Goal: Task Accomplishment & Management: Manage account settings

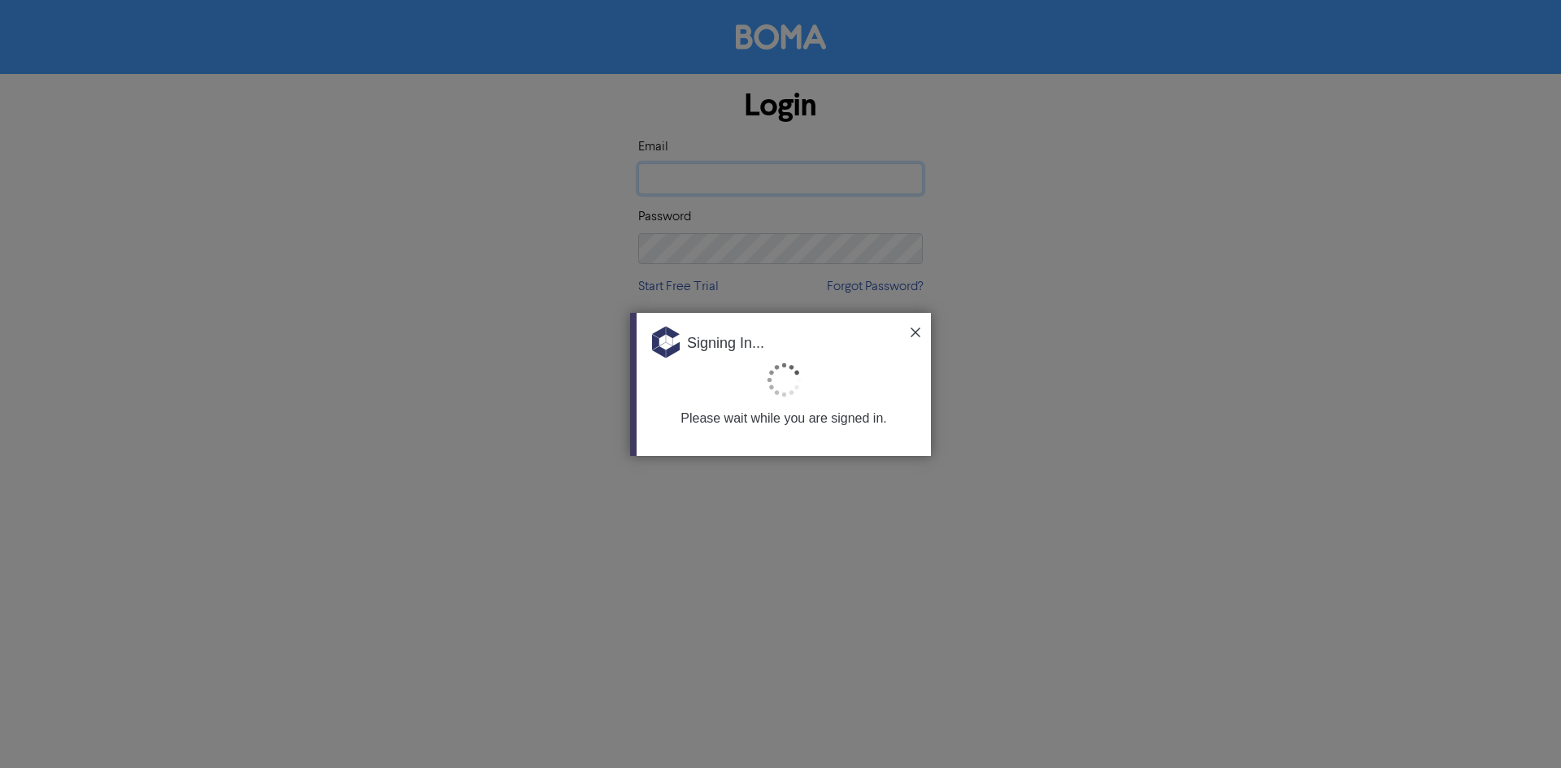
type input "cloud@srfg.com.au"
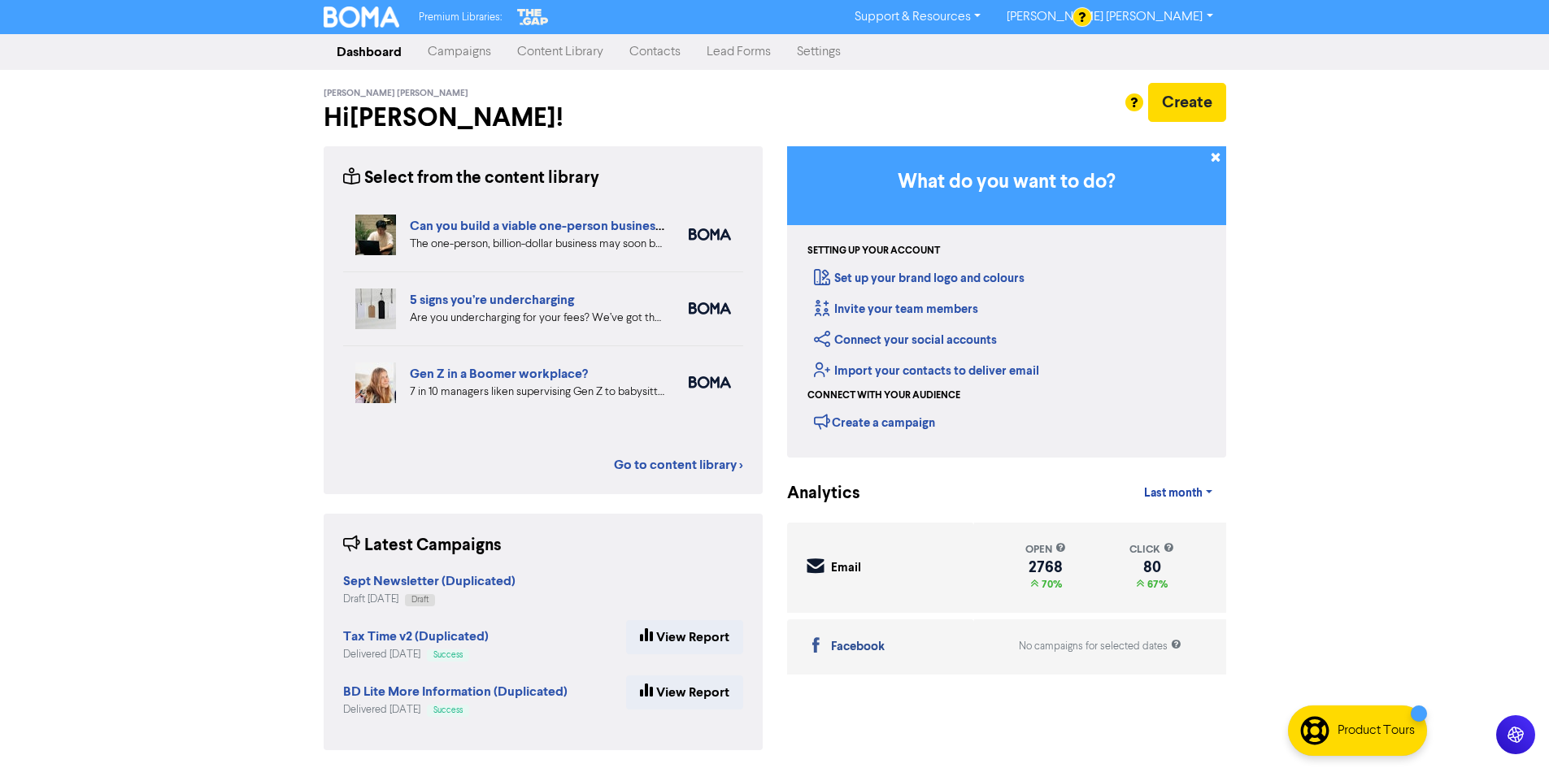
click at [482, 52] on link "Campaigns" at bounding box center [459, 52] width 89 height 33
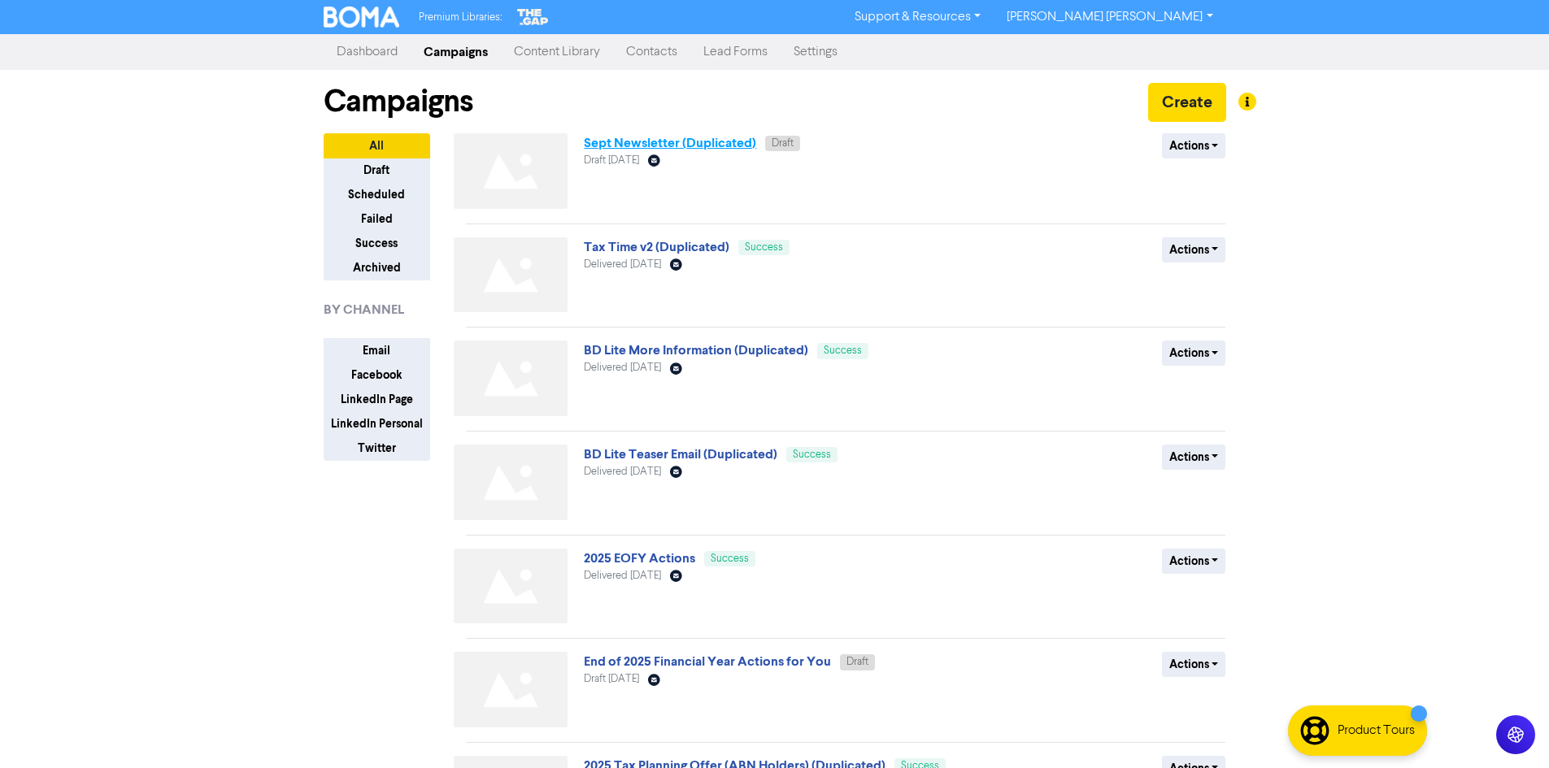
click at [617, 143] on link "Sept Newsletter (Duplicated)" at bounding box center [670, 143] width 172 height 16
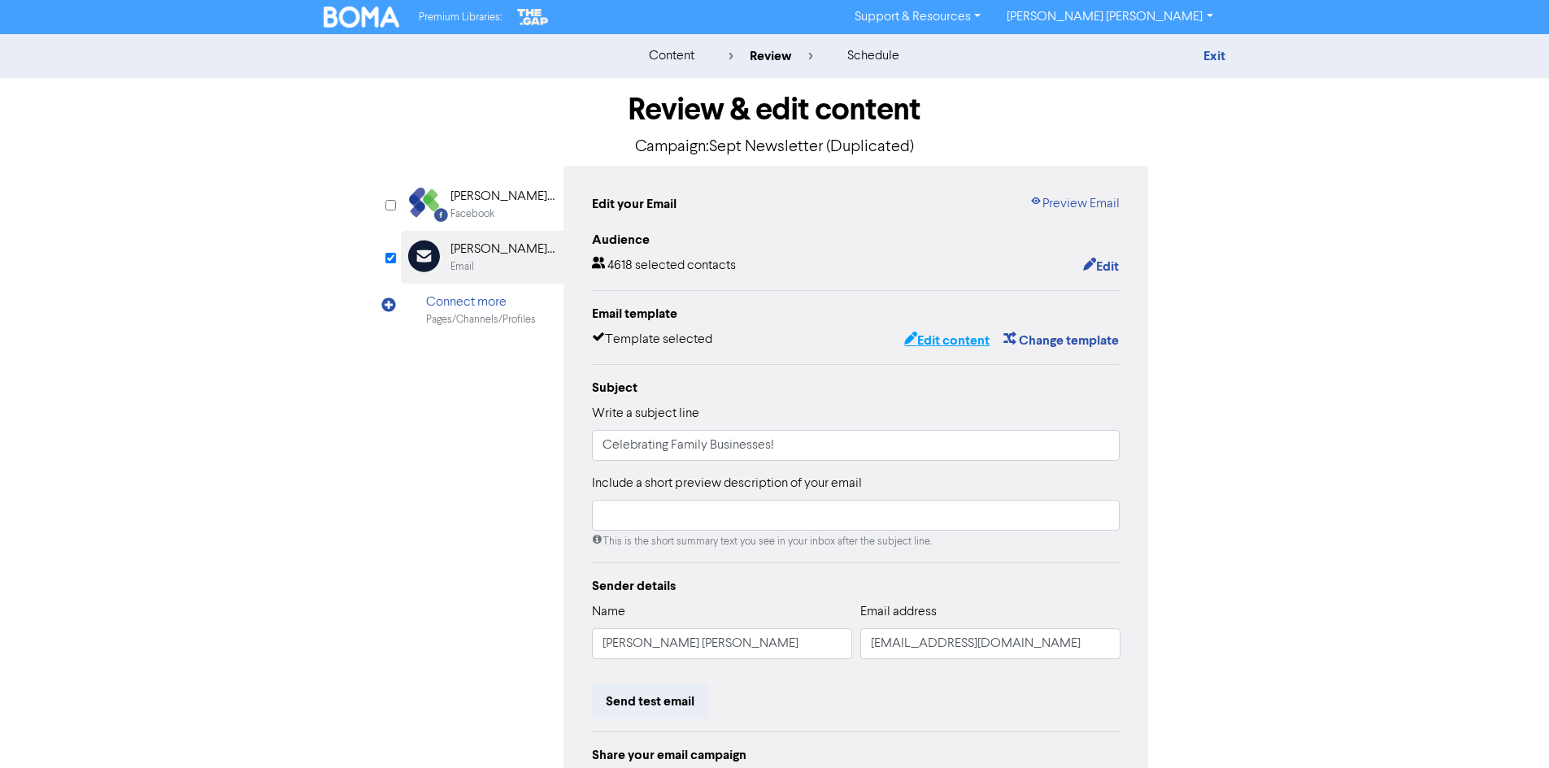
click at [936, 333] on button "Edit content" at bounding box center [946, 340] width 87 height 21
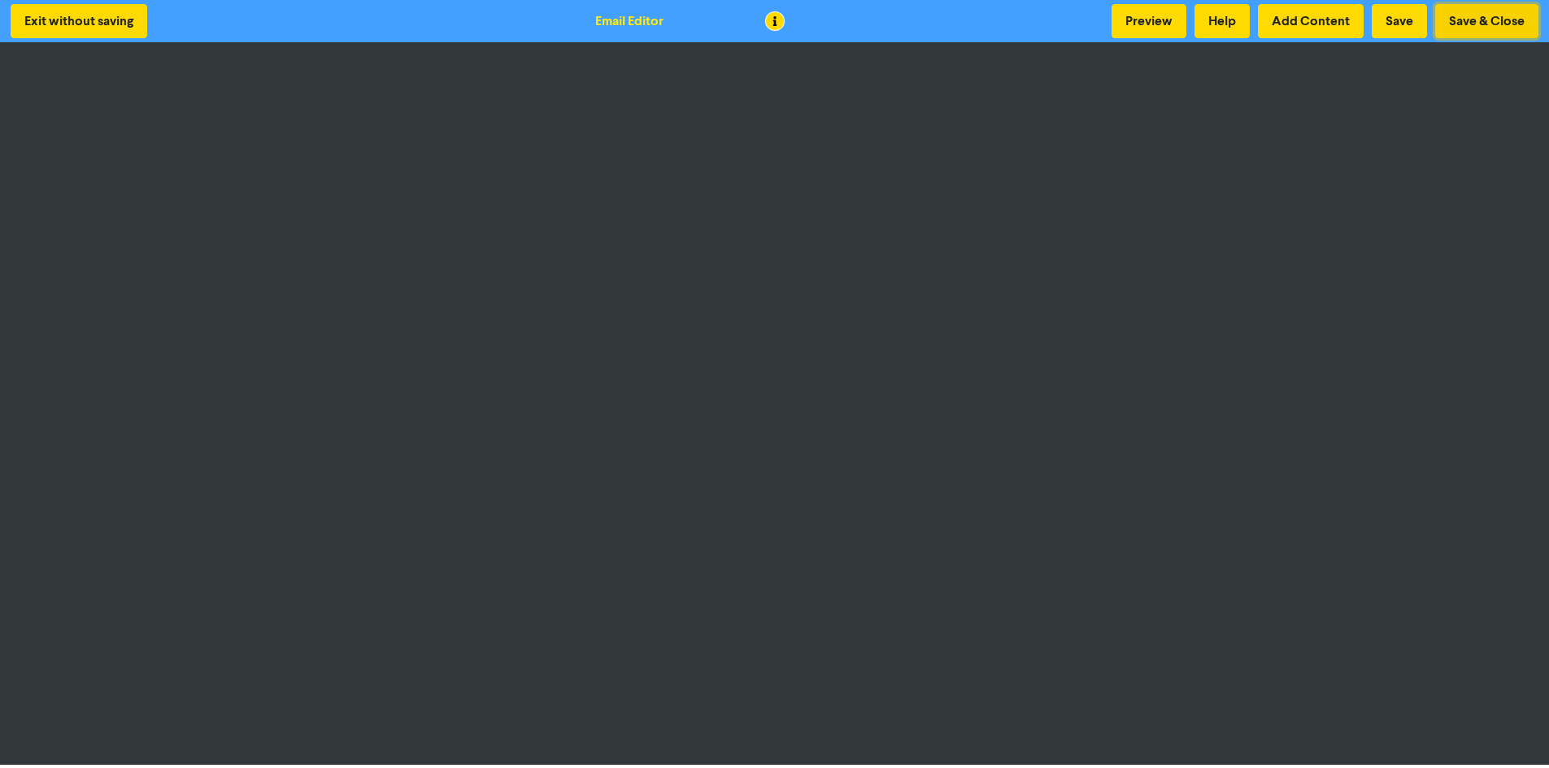
click at [1483, 30] on button "Save & Close" at bounding box center [1486, 21] width 103 height 34
click at [35, 28] on button "Exit without saving" at bounding box center [79, 21] width 137 height 34
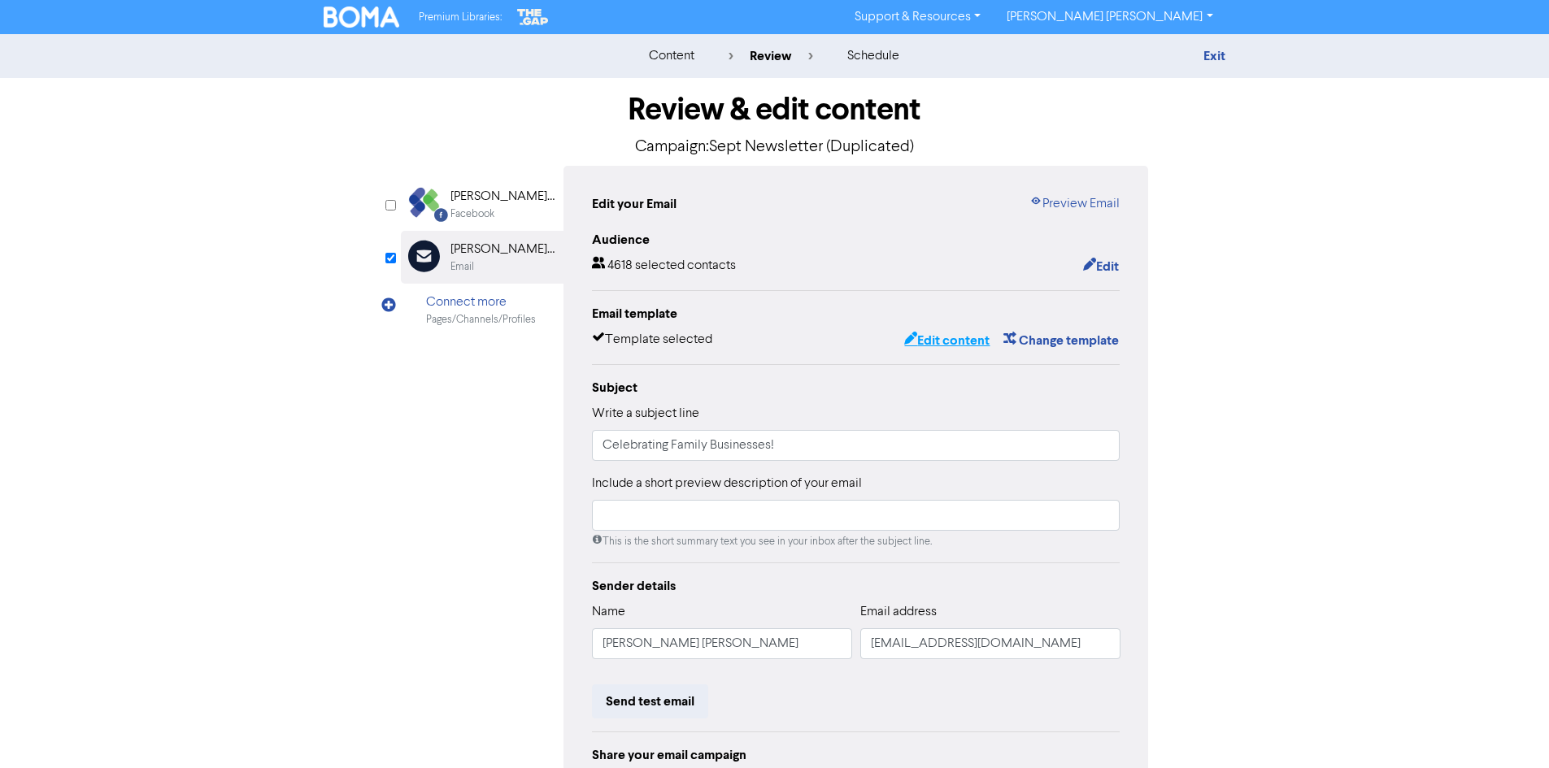
click at [938, 338] on button "Edit content" at bounding box center [946, 340] width 87 height 21
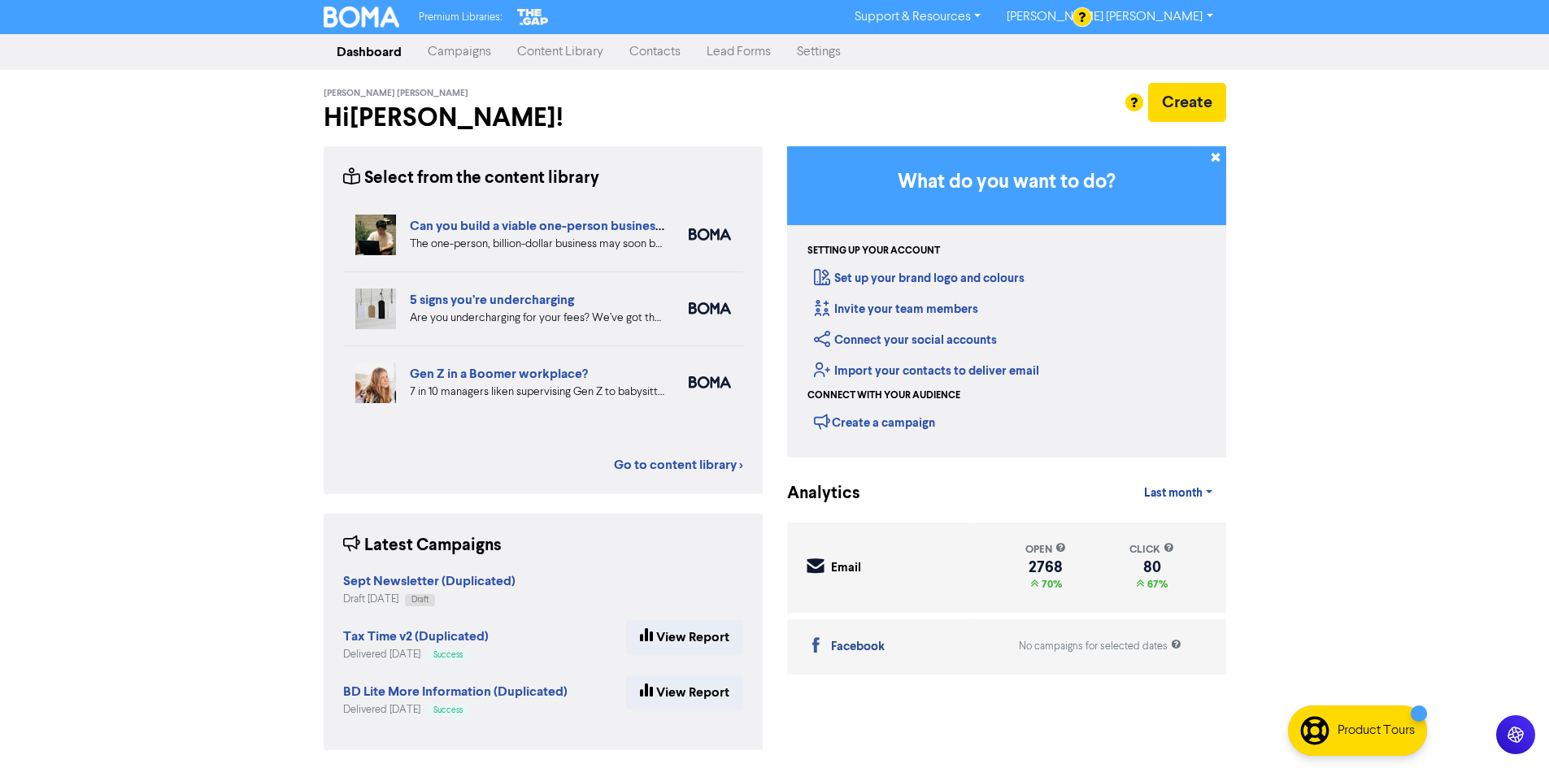
click at [460, 64] on link "Campaigns" at bounding box center [459, 52] width 89 height 33
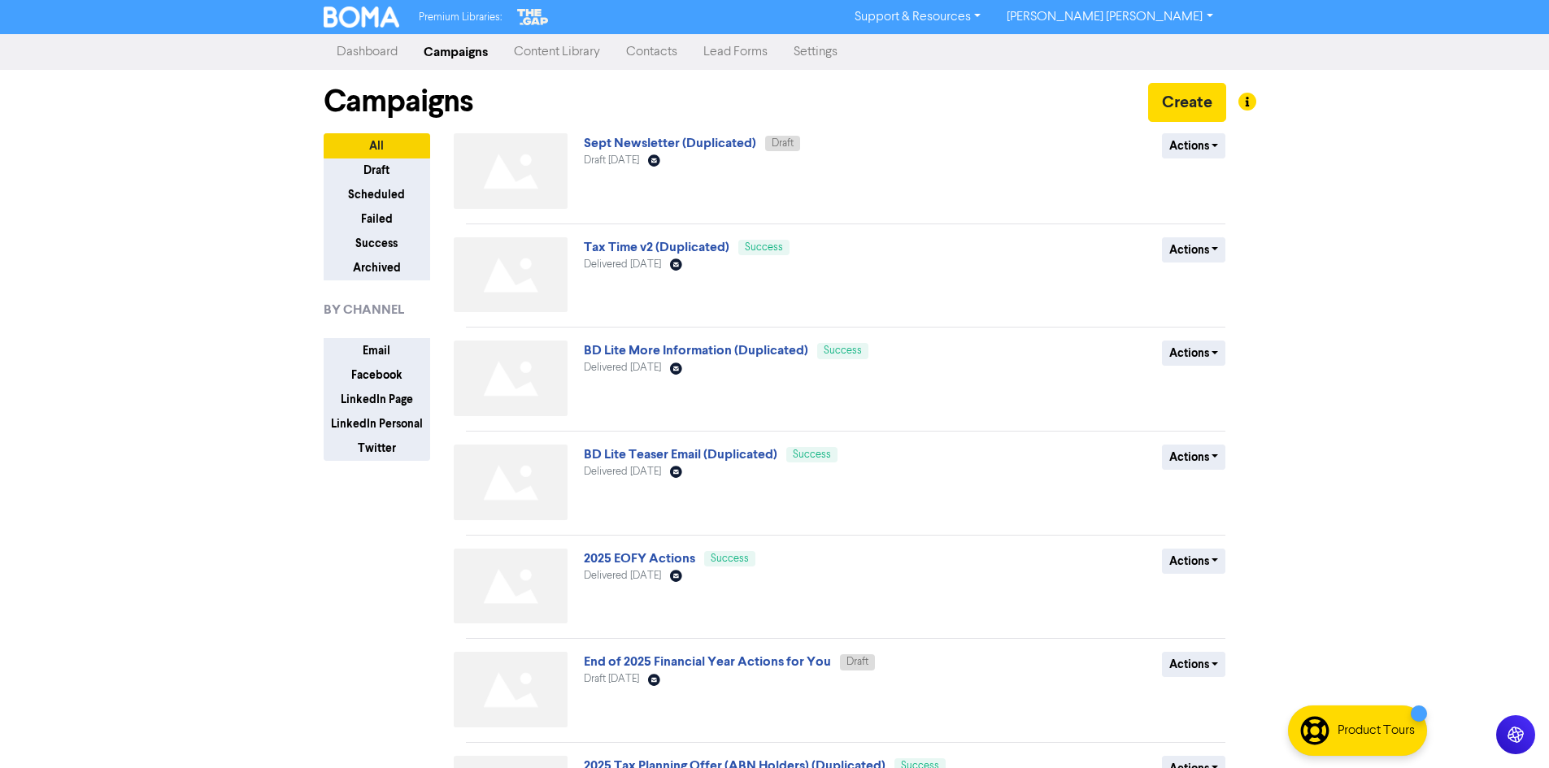
click at [588, 52] on link "Content Library" at bounding box center [557, 52] width 112 height 33
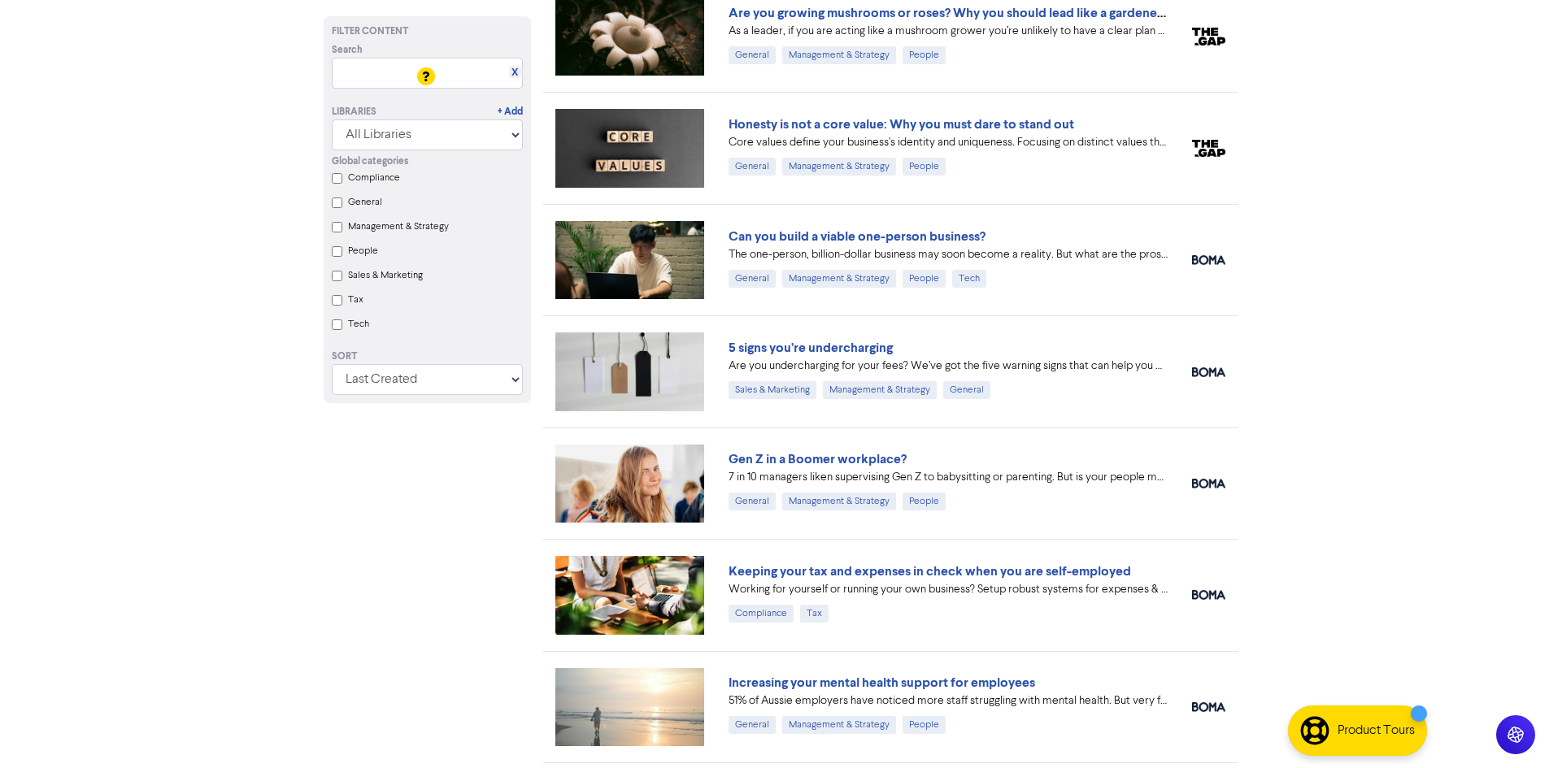
scroll to position [630, 0]
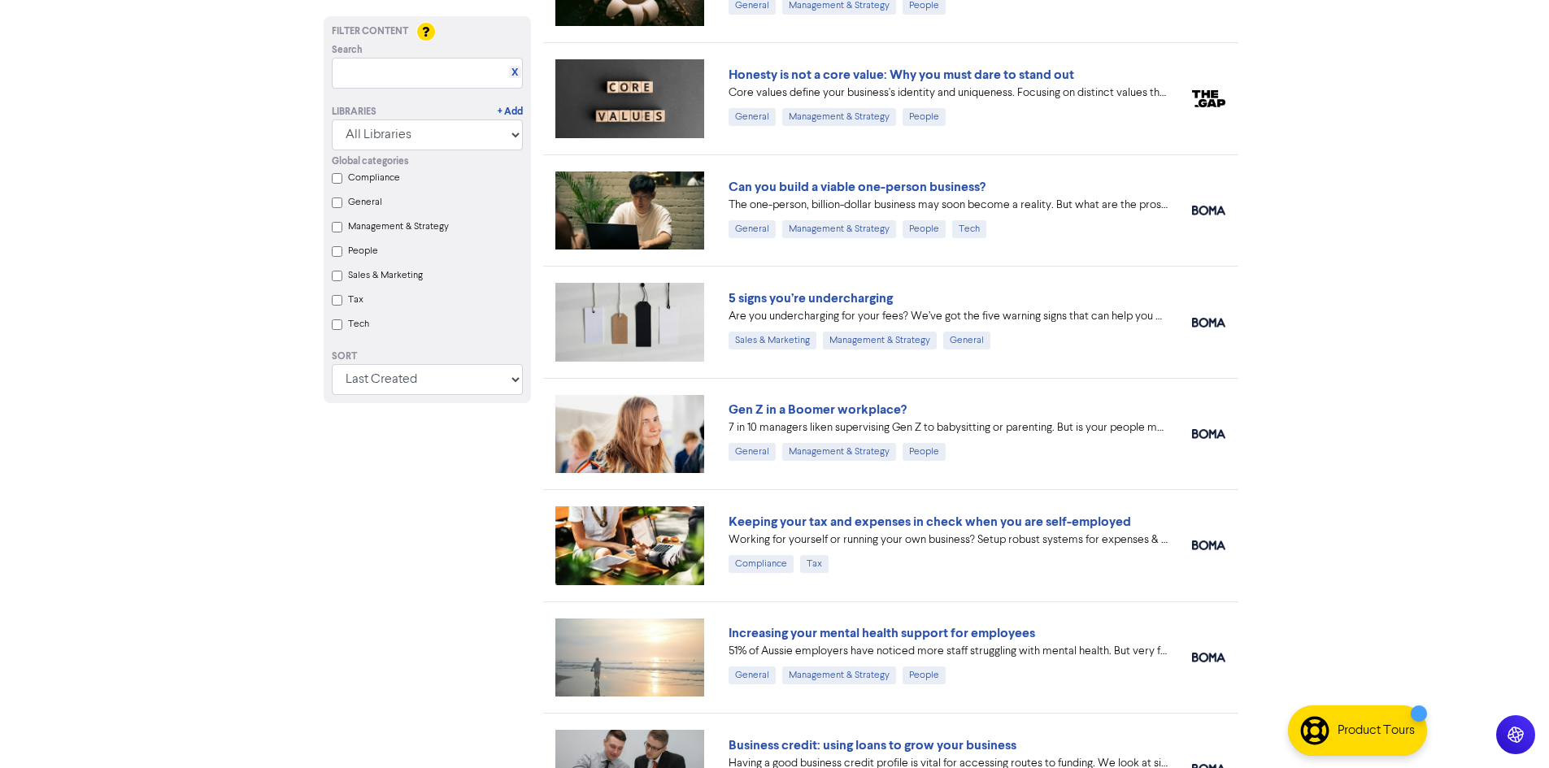
click at [429, 438] on div "Filter Content Search X Libraries + Add All Libraries BOMA Other Partners The G…" at bounding box center [427, 601] width 232 height 2235
click at [394, 438] on div "Filter Content Search X Libraries + Add All Libraries BOMA Other Partners The G…" at bounding box center [427, 601] width 232 height 2235
click at [380, 436] on div "Filter Content Search X Libraries + Add All Libraries BOMA Other Partners The G…" at bounding box center [427, 601] width 232 height 2235
click at [410, 437] on div "Filter Content Search X Libraries + Add All Libraries BOMA Other Partners The G…" at bounding box center [427, 601] width 232 height 2235
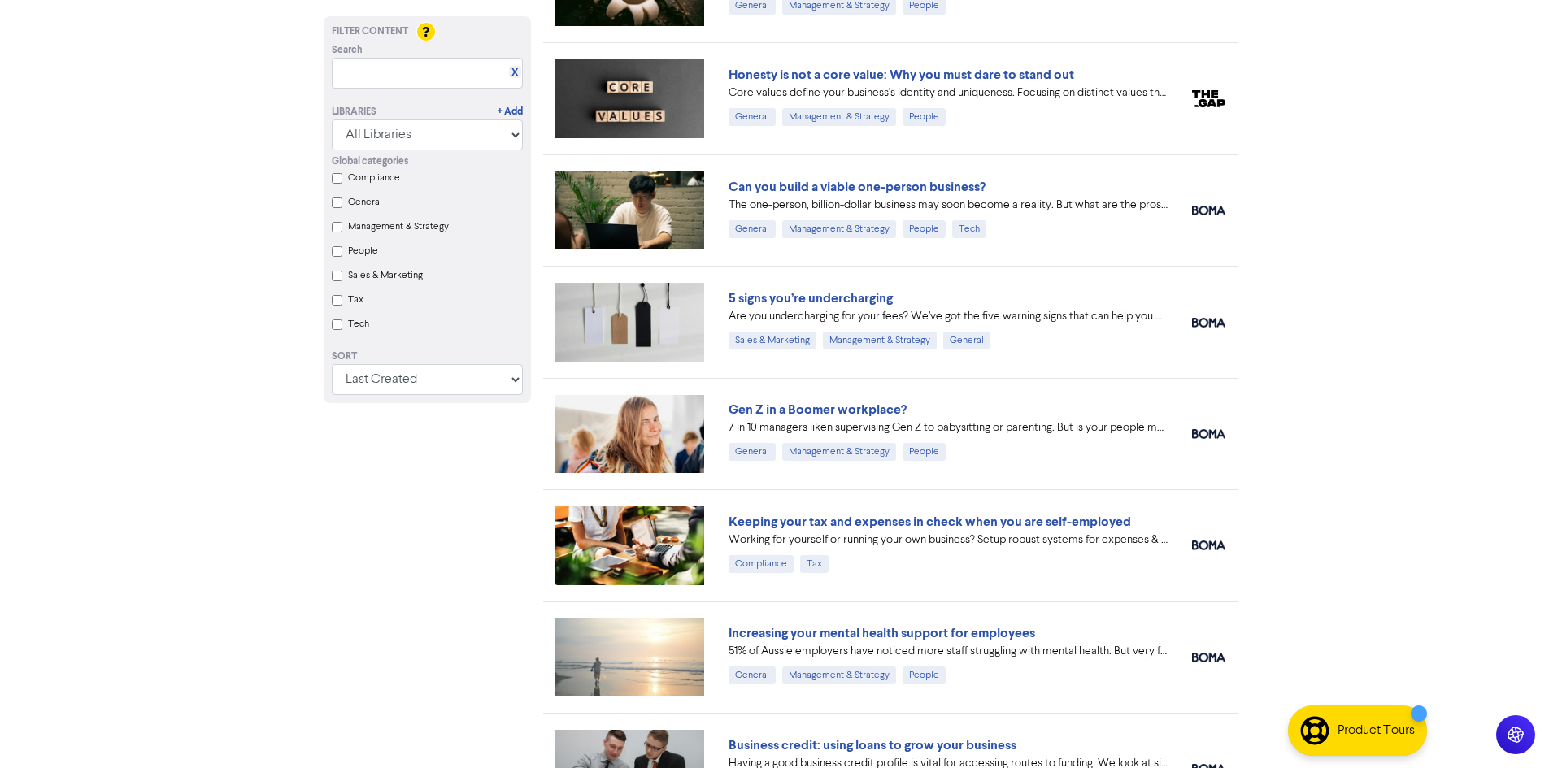
click at [342, 429] on div "Filter Content Search X Libraries + Add All Libraries BOMA Other Partners The G…" at bounding box center [427, 601] width 232 height 2235
click at [513, 431] on div "Filter Content Search X Libraries + Add All Libraries BOMA Other Partners The G…" at bounding box center [427, 601] width 232 height 2235
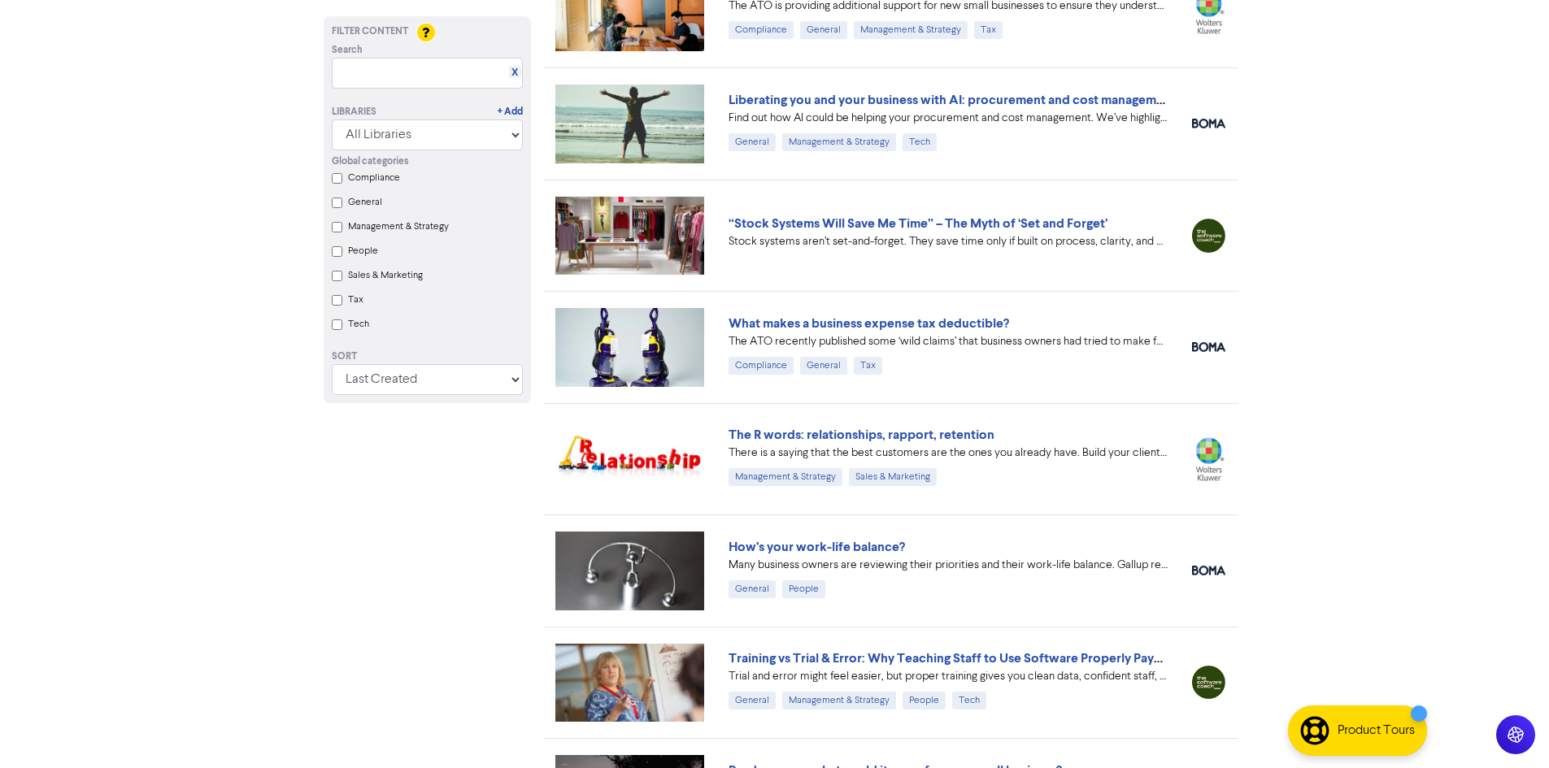
scroll to position [4630, 0]
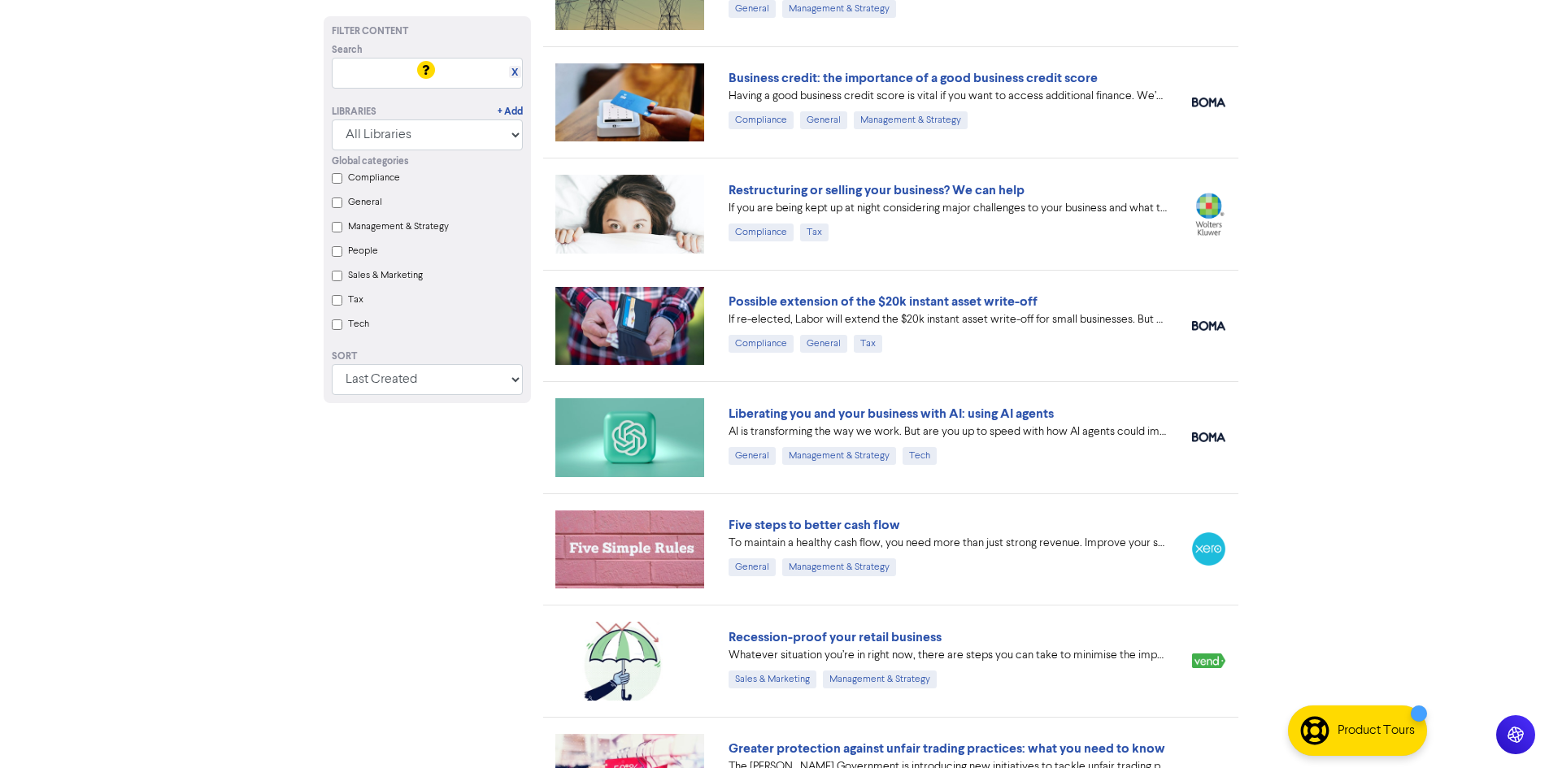
scroll to position [6480, 0]
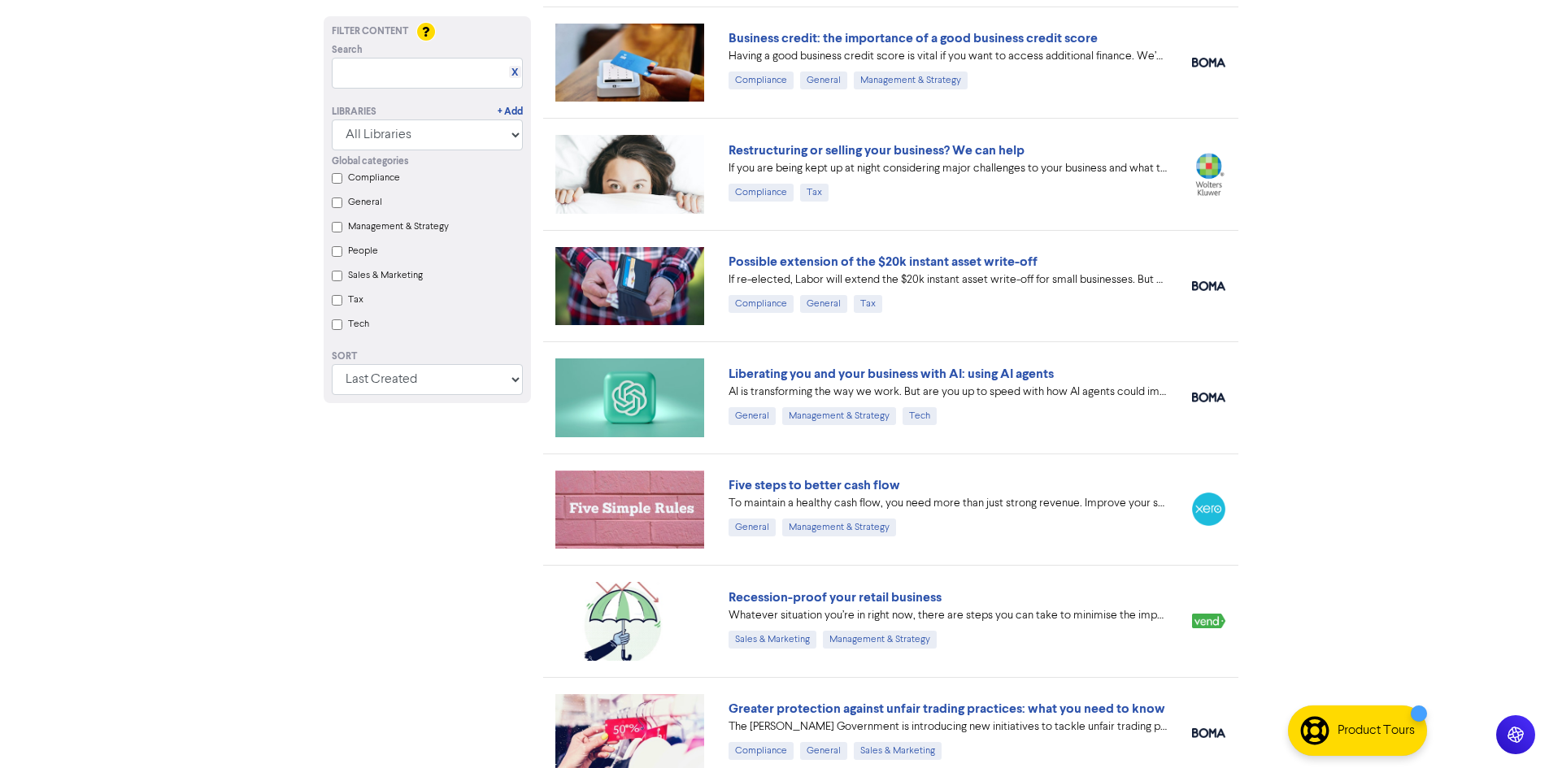
drag, startPoint x: 412, startPoint y: 650, endPoint x: 420, endPoint y: 659, distance: 12.2
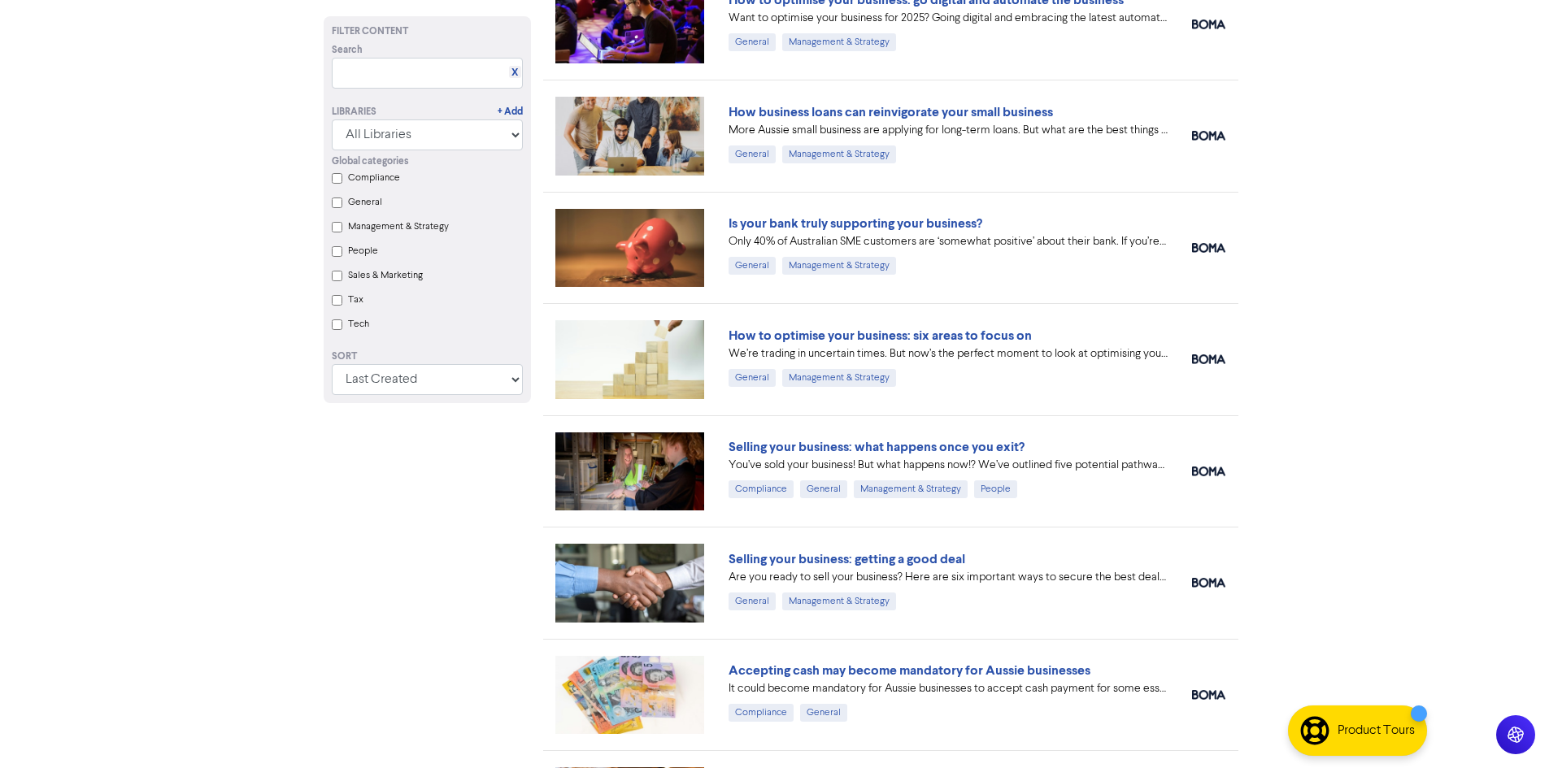
scroll to position [12233, 0]
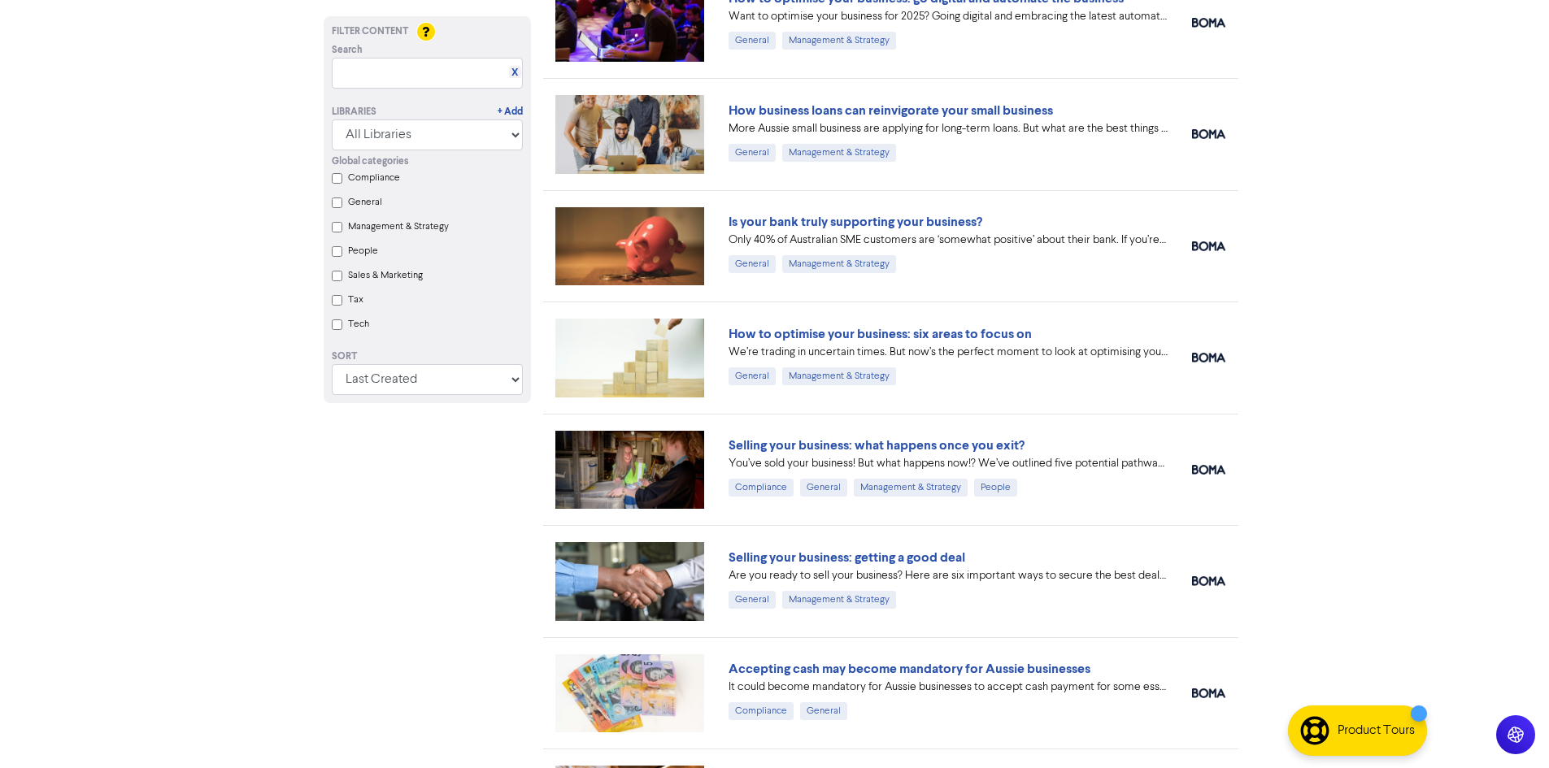
drag, startPoint x: 852, startPoint y: 443, endPoint x: 455, endPoint y: 478, distance: 398.4
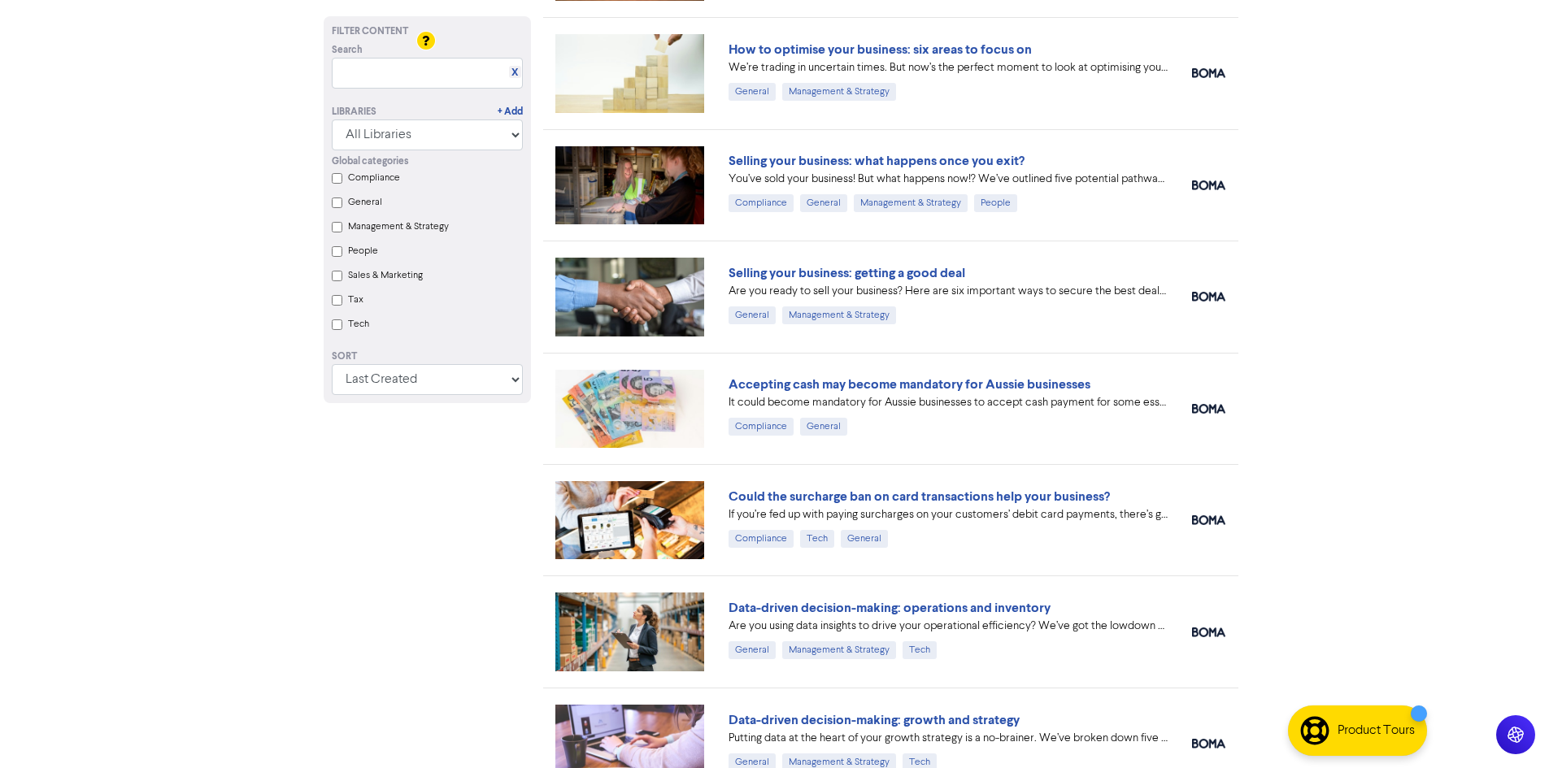
scroll to position [12558, 0]
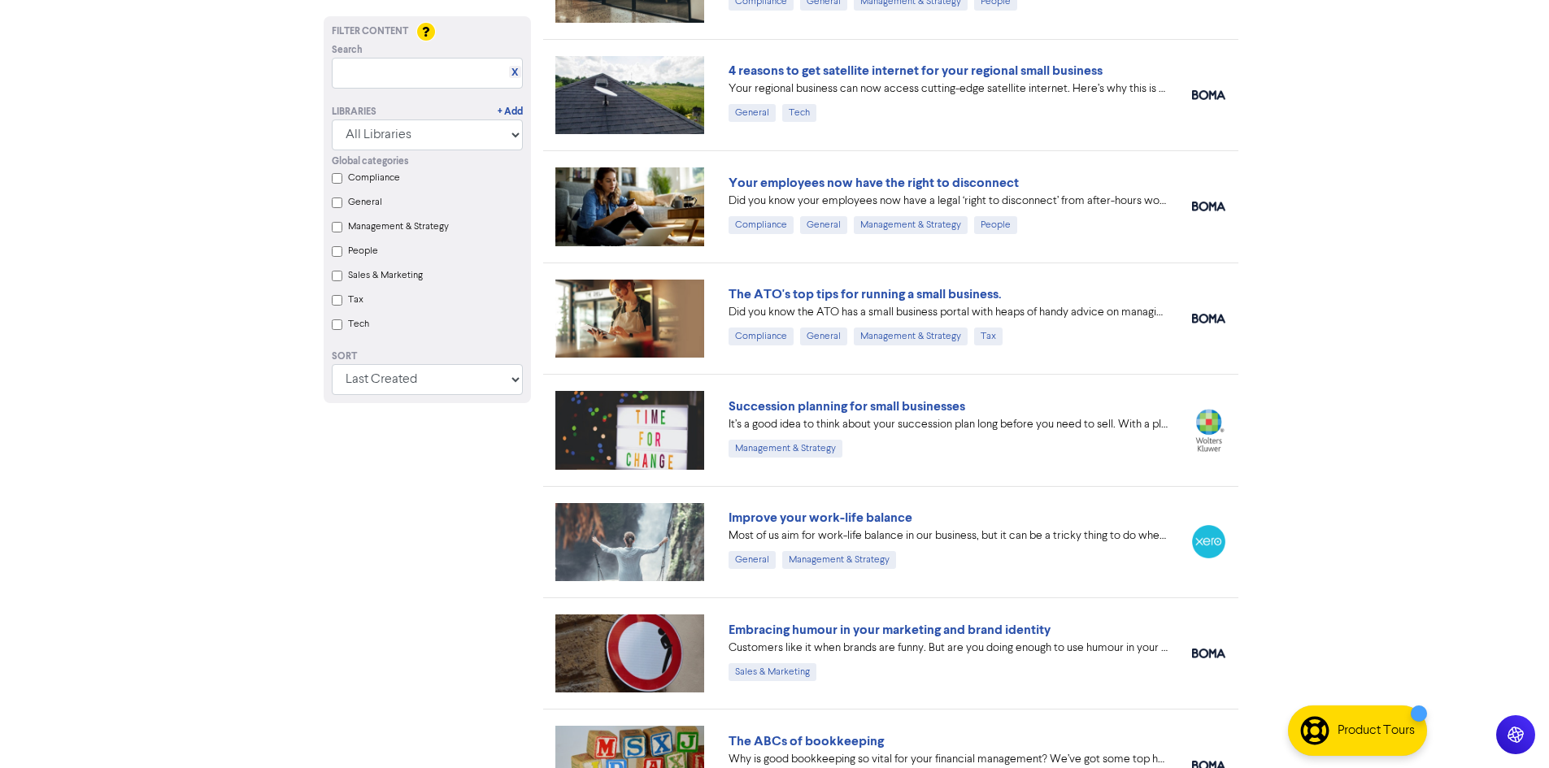
scroll to position [14063, 0]
